Goal: Find contact information: Find contact information

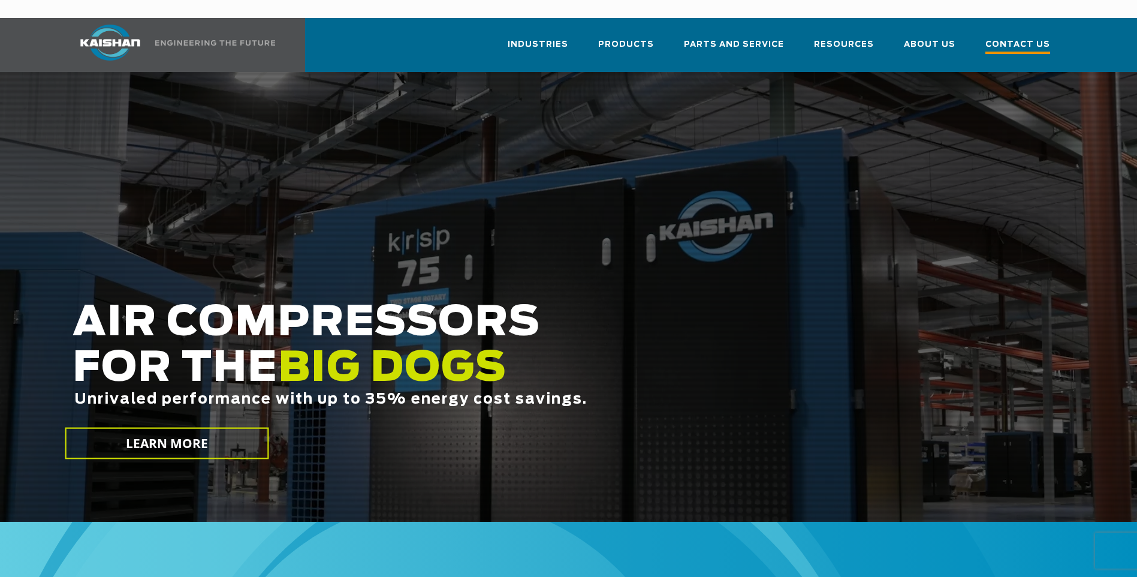
click at [1017, 38] on span "Contact Us" at bounding box center [1017, 46] width 65 height 16
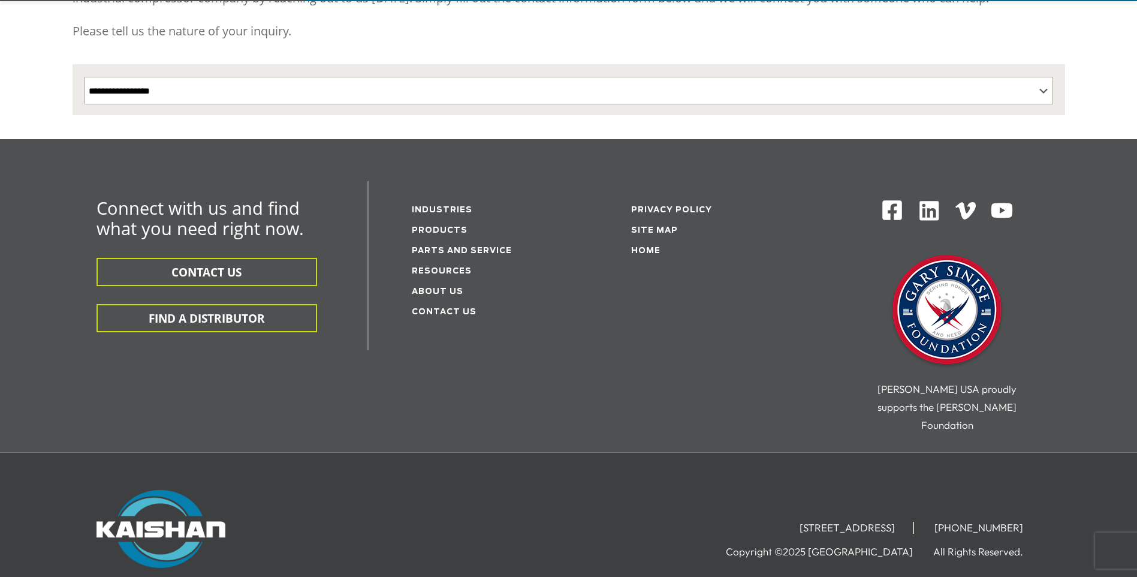
scroll to position [308, 0]
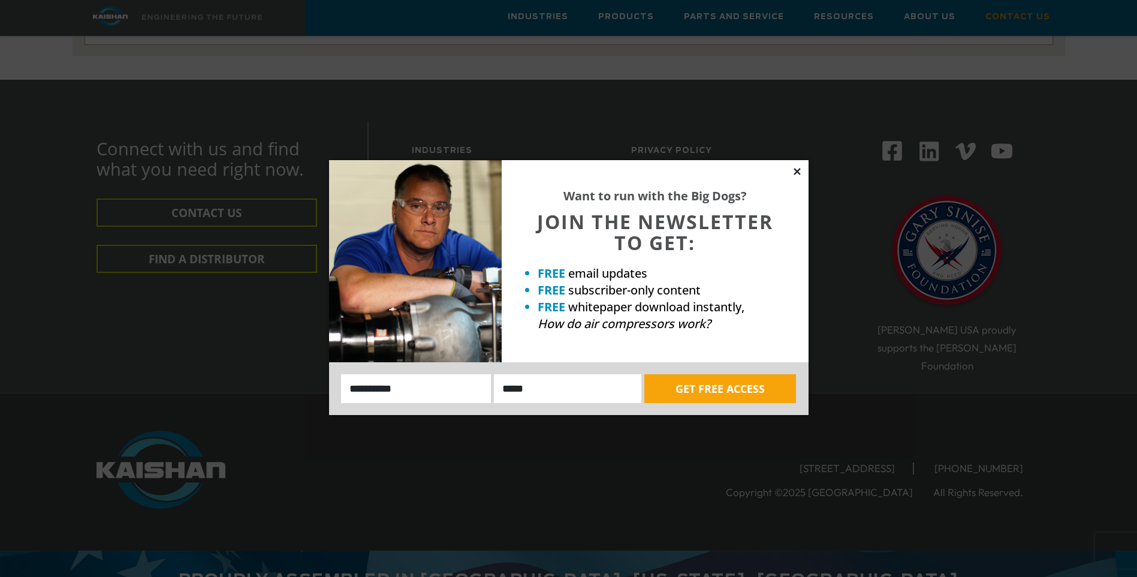
click at [800, 172] on icon at bounding box center [797, 171] width 11 height 11
